Goal: Information Seeking & Learning: Learn about a topic

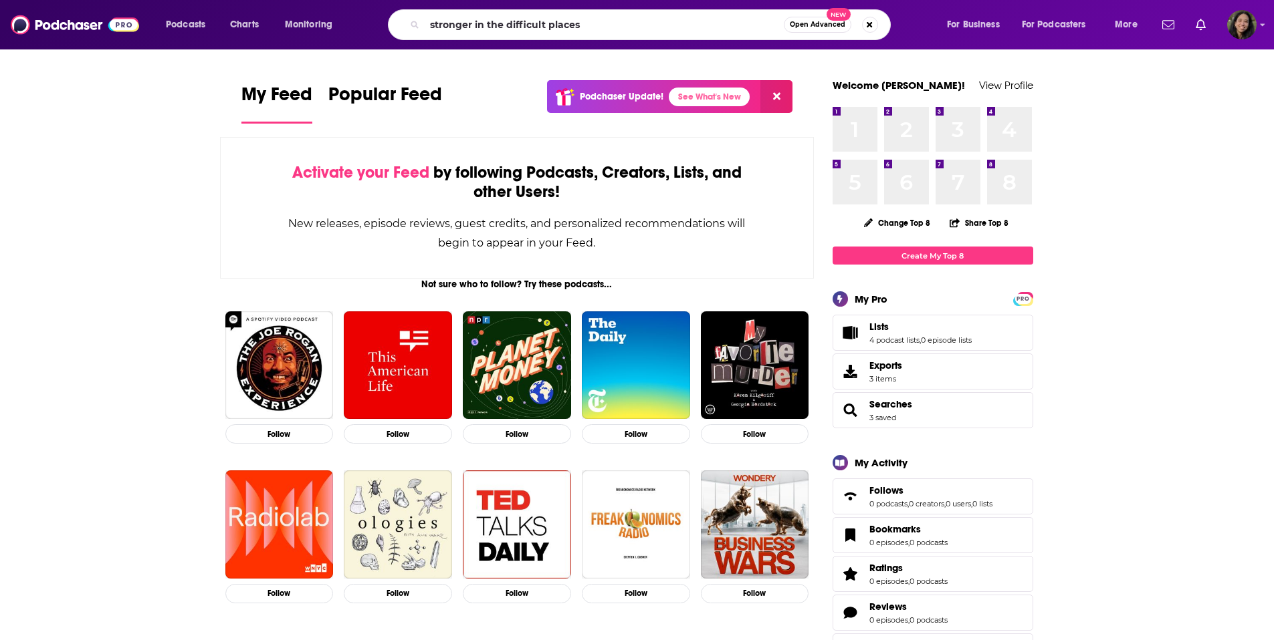
type input "stronger in the difficult places"
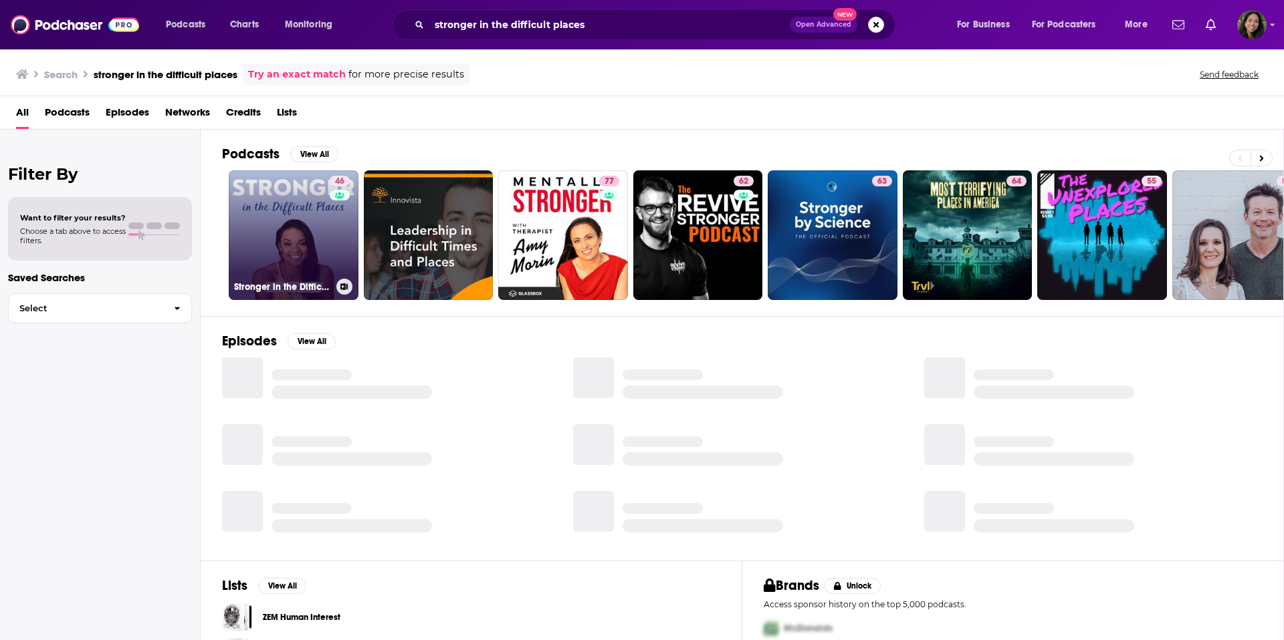
click at [320, 216] on link "46 Stronger in the Difficult Places" at bounding box center [294, 235] width 130 height 130
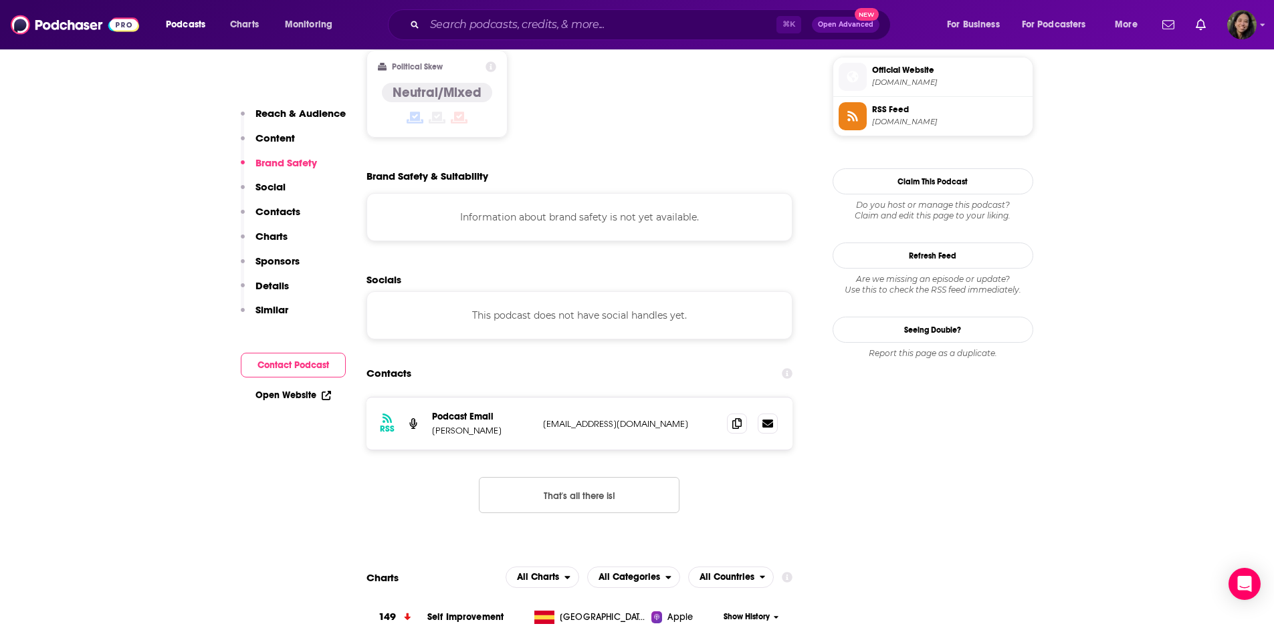
scroll to position [1100, 0]
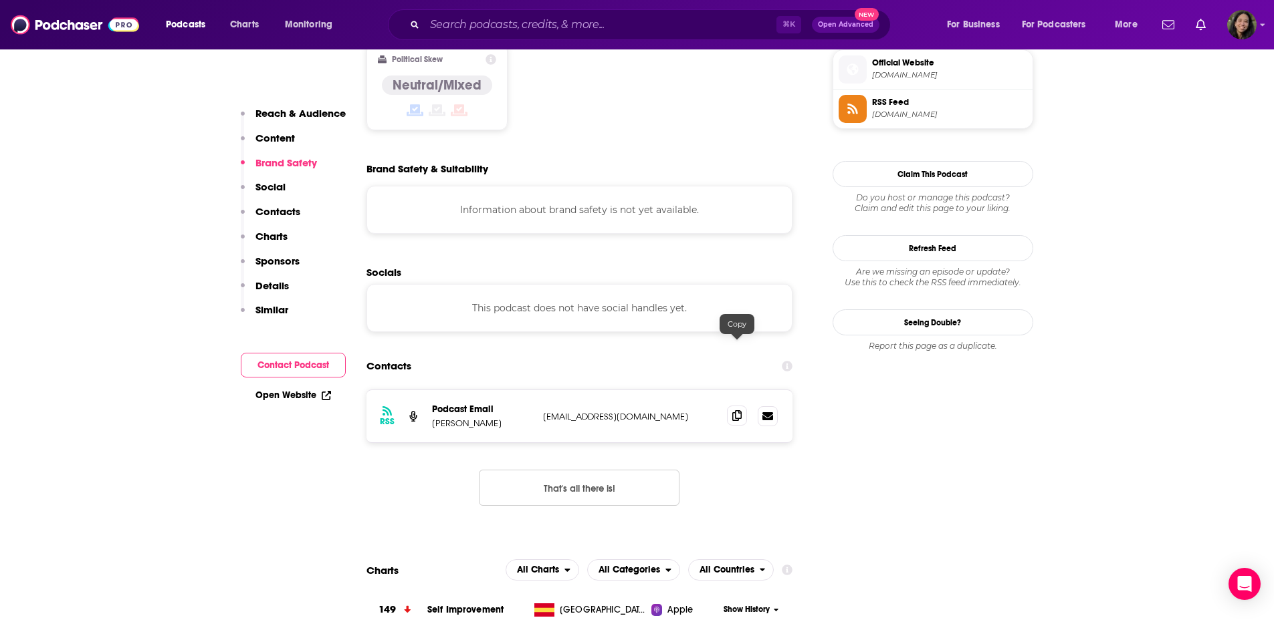
click at [743, 406] on span at bounding box center [737, 416] width 20 height 20
